Goal: Task Accomplishment & Management: Use online tool/utility

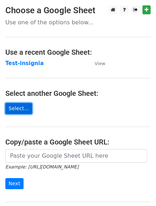
click at [14, 110] on link "Select..." at bounding box center [18, 108] width 27 height 11
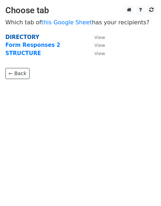
click at [24, 40] on strong "DIRECTORY" at bounding box center [22, 37] width 34 height 6
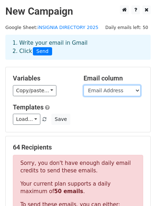
click at [135, 93] on select "Timestamp Full Name Date of Birth Mobile Number Email Address Occupation Name o…" at bounding box center [112, 90] width 57 height 11
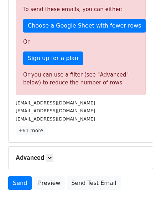
scroll to position [208, 0]
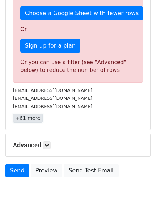
click at [25, 115] on link "+61 more" at bounding box center [28, 118] width 30 height 9
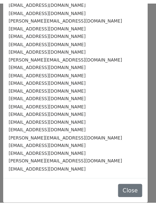
scroll to position [373, 0]
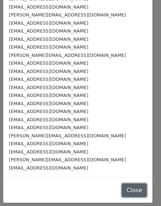
click at [125, 192] on button "Close" at bounding box center [134, 190] width 25 height 14
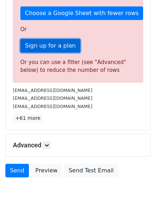
click at [29, 45] on link "Sign up for a plan" at bounding box center [50, 46] width 60 height 14
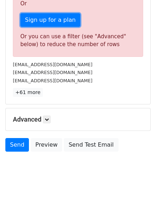
scroll to position [240, 0]
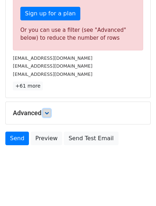
click at [46, 114] on link at bounding box center [47, 113] width 8 height 8
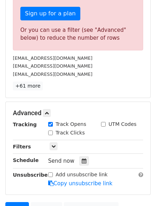
click at [48, 131] on input "Track Clicks" at bounding box center [50, 132] width 5 height 5
checkbox input "true"
click at [53, 145] on icon at bounding box center [53, 146] width 4 height 4
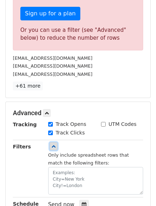
click at [53, 145] on icon at bounding box center [53, 146] width 4 height 4
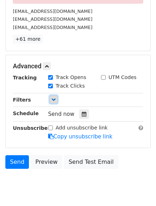
scroll to position [288, 0]
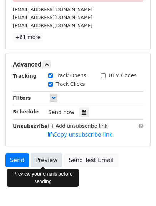
click at [43, 161] on link "Preview" at bounding box center [46, 160] width 31 height 14
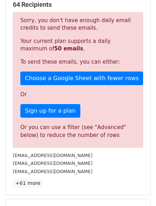
scroll to position [146, 0]
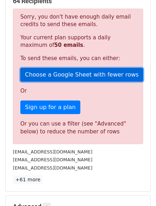
click at [91, 75] on link "Choose a Google Sheet with fewer rows" at bounding box center [81, 75] width 123 height 14
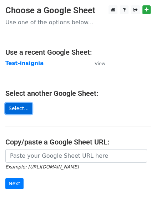
click at [13, 112] on link "Select..." at bounding box center [18, 108] width 27 height 11
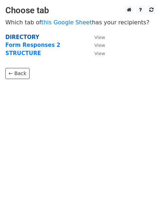
click at [25, 38] on strong "DIRECTORY" at bounding box center [22, 37] width 34 height 6
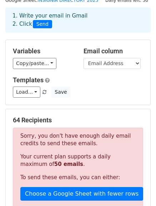
scroll to position [24, 0]
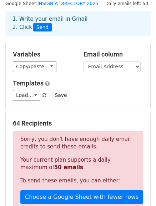
drag, startPoint x: 155, startPoint y: 51, endPoint x: 143, endPoint y: 112, distance: 62.0
click at [143, 112] on main "New Campaign Daily emails left: 50 Google Sheet: iNSIGNIA DIRECTORY 2025 1. Wri…" at bounding box center [78, 172] width 156 height 383
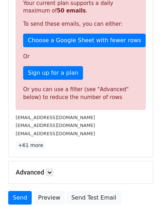
scroll to position [183, 0]
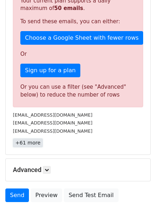
click at [30, 144] on link "+61 more" at bounding box center [28, 142] width 30 height 9
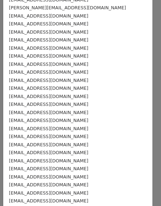
scroll to position [0, 0]
